Goal: Task Accomplishment & Management: Complete application form

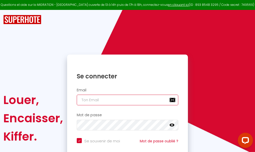
click at [128, 99] on input "email" at bounding box center [127, 99] width 101 height 11
type input "m"
checkbox input "true"
type input "ma"
checkbox input "true"
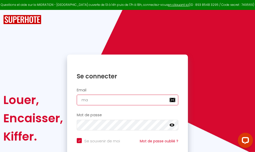
type input "mar"
checkbox input "true"
type input "marc"
checkbox input "true"
type input "marcd"
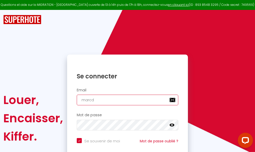
checkbox input "true"
type input "marcdp"
checkbox input "true"
type input "marcdpo"
checkbox input "true"
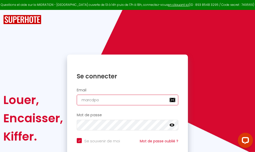
type input "marcdpoz"
checkbox input "true"
type input "marcdpoz."
checkbox input "true"
type input "marcdpoz.l"
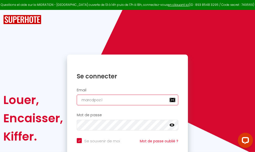
checkbox input "true"
type input "marcdpoz.lo"
checkbox input "true"
type input "marcdpoz.loc"
checkbox input "true"
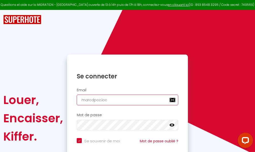
type input "marcdpoz.loca"
checkbox input "true"
type input "marcdpoz.locat"
checkbox input "true"
type input "marcdpoz.locati"
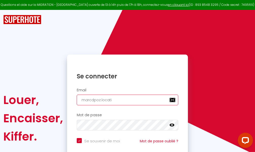
checkbox input "true"
type input "marcdpoz.locatio"
checkbox input "true"
type input "marcdpoz.location"
checkbox input "true"
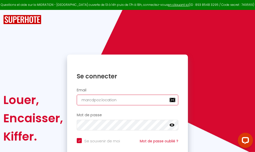
type input "marcdpoz.location@"
checkbox input "true"
type input "marcdpoz.location@g"
checkbox input "true"
type input "marcdpoz.location@gm"
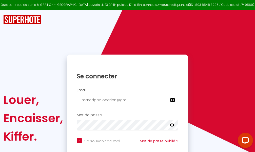
checkbox input "true"
type input "marcdpoz.location@gma"
checkbox input "true"
type input "marcdpoz.location@gmai"
checkbox input "true"
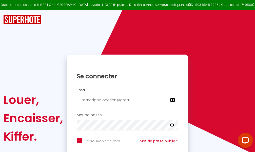
type input "[EMAIL_ADDRESS]"
checkbox input "true"
type input "[EMAIL_ADDRESS]."
checkbox input "true"
type input "marcdpoz.location@gmail.c"
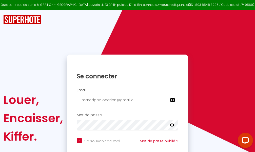
checkbox input "true"
type input "[EMAIL_ADDRESS][DOMAIN_NAME]"
checkbox input "true"
type input "[EMAIL_ADDRESS][DOMAIN_NAME]"
checkbox input "true"
